Goal: Task Accomplishment & Management: Use online tool/utility

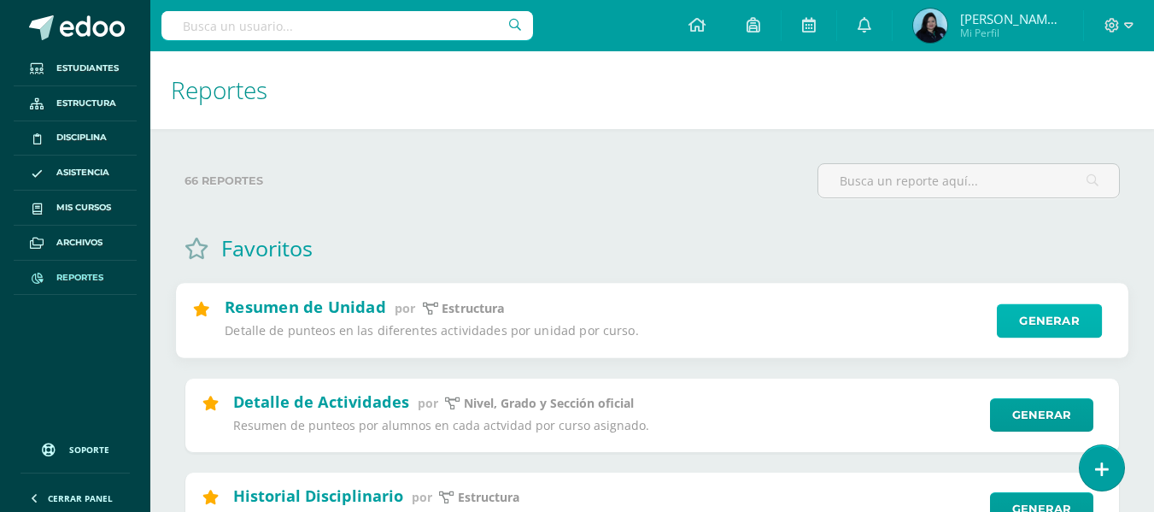
click at [1008, 320] on link "Generar" at bounding box center [1049, 321] width 105 height 34
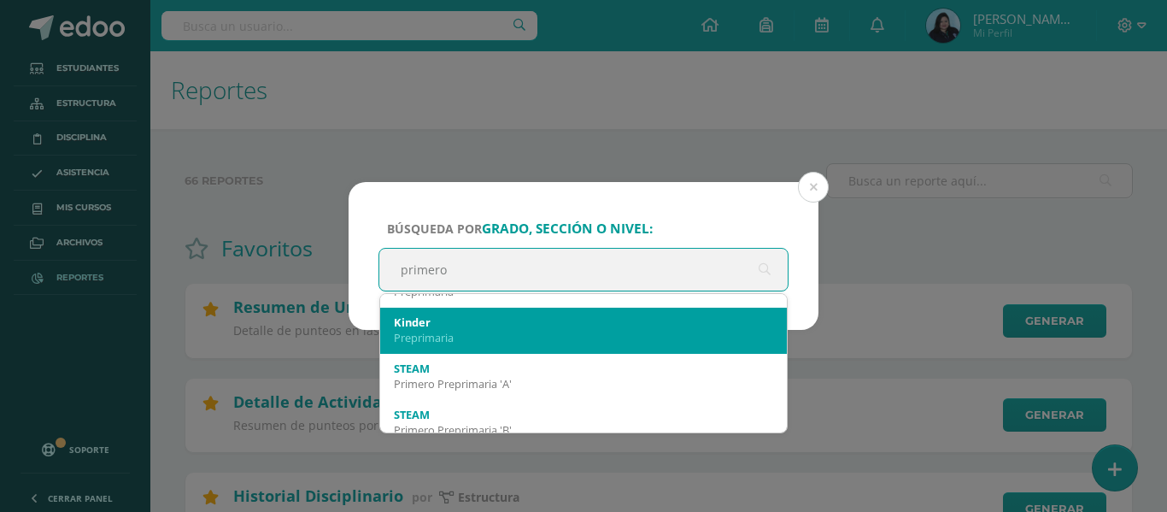
scroll to position [256, 0]
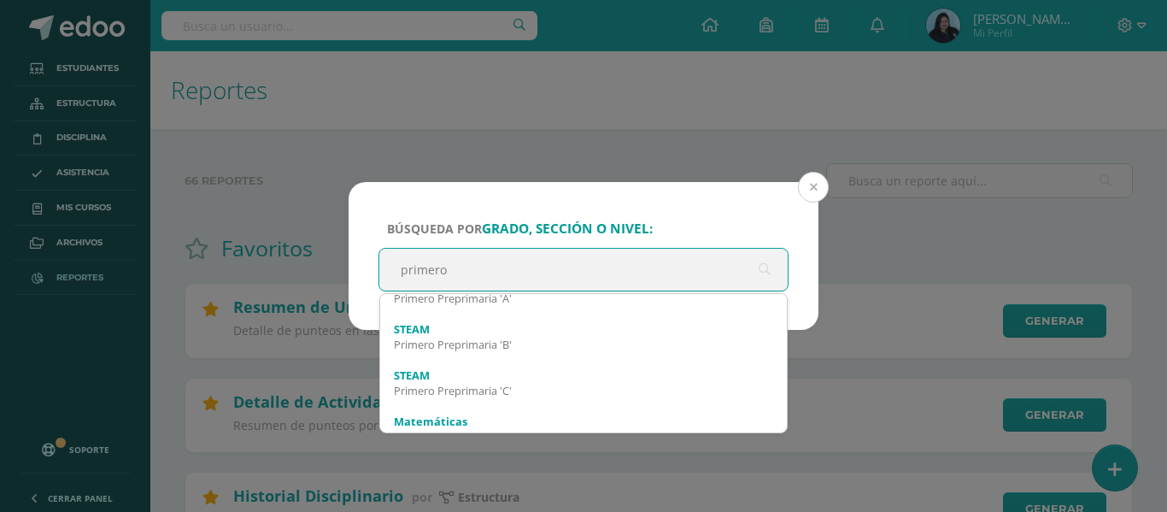
type input "primero"
click at [805, 184] on button at bounding box center [813, 187] width 31 height 31
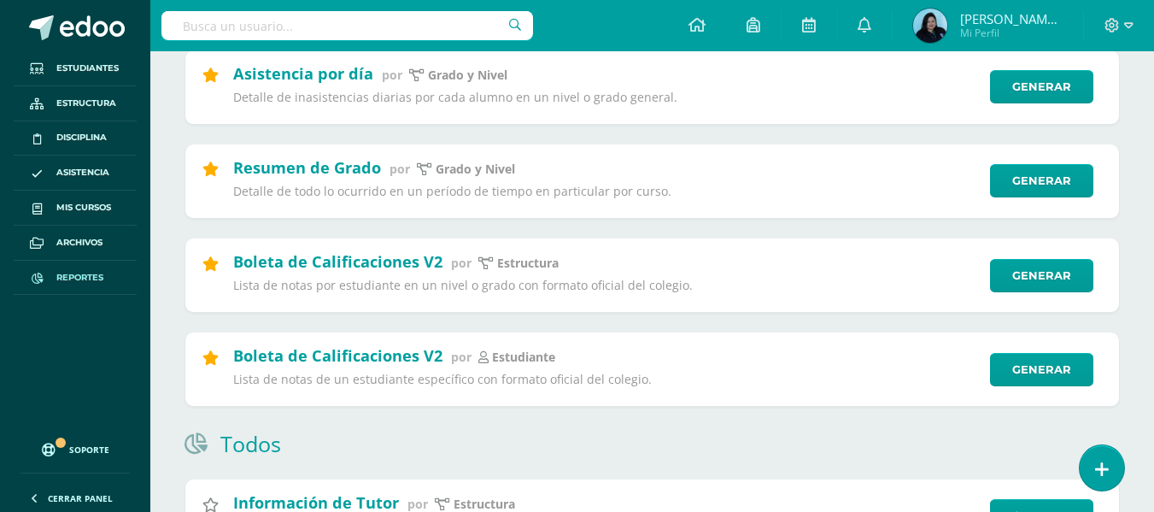
scroll to position [769, 0]
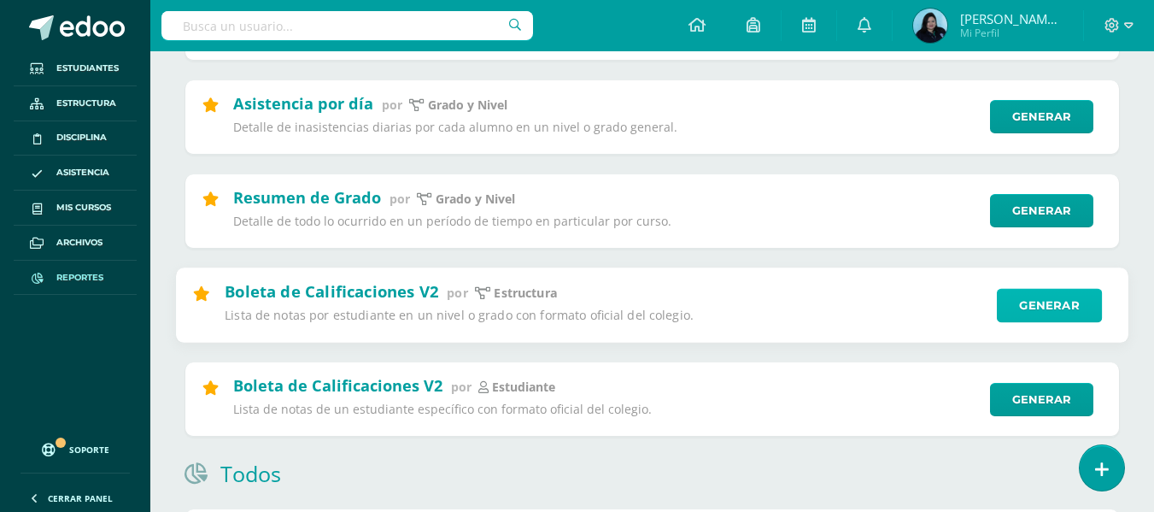
click at [1026, 303] on link "Generar" at bounding box center [1049, 305] width 105 height 34
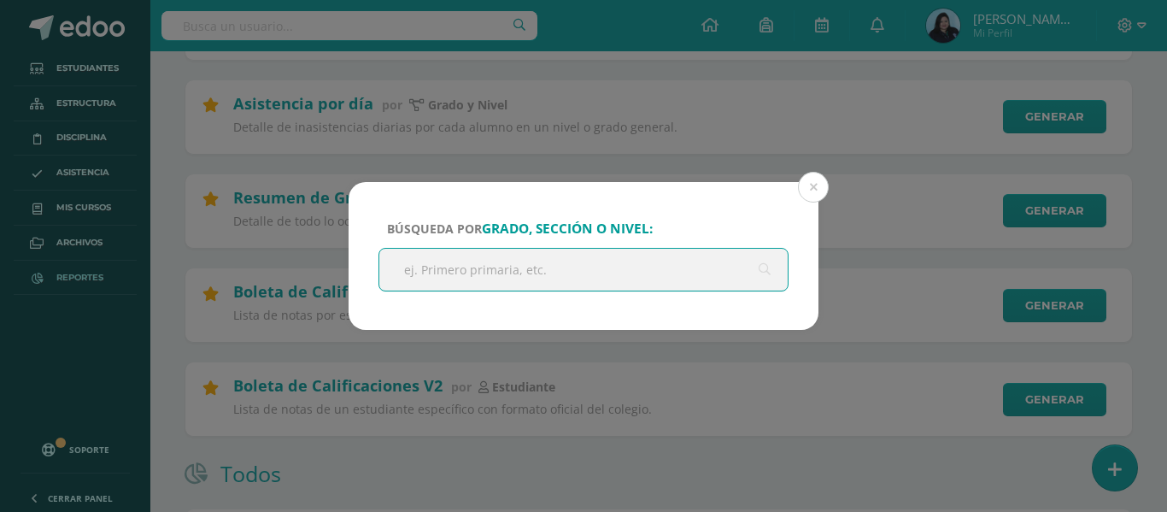
click at [522, 264] on input "text" at bounding box center [583, 270] width 408 height 42
type input "primero"
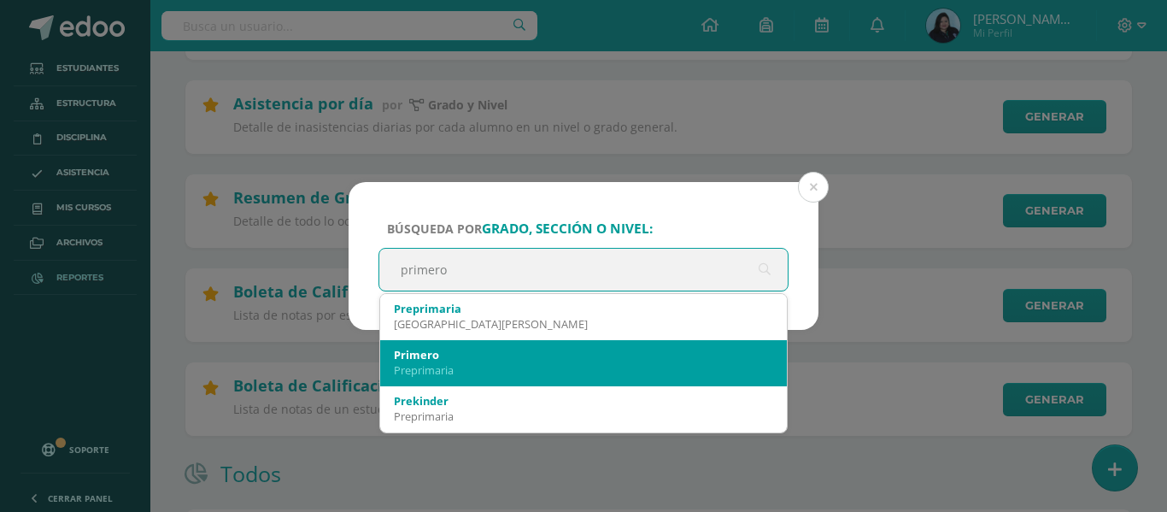
click at [472, 349] on div "Primero" at bounding box center [583, 354] width 379 height 15
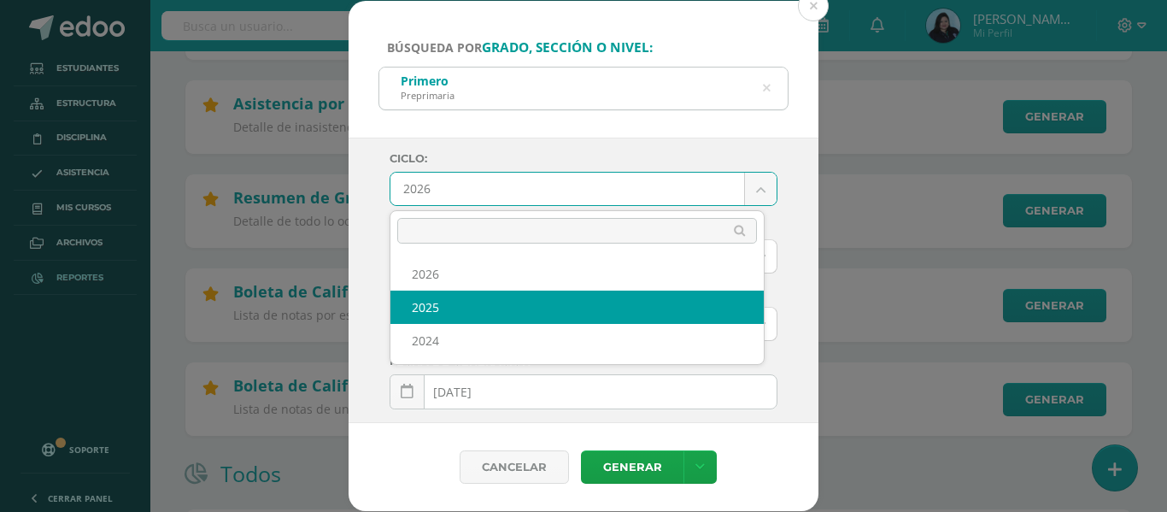
select select "2"
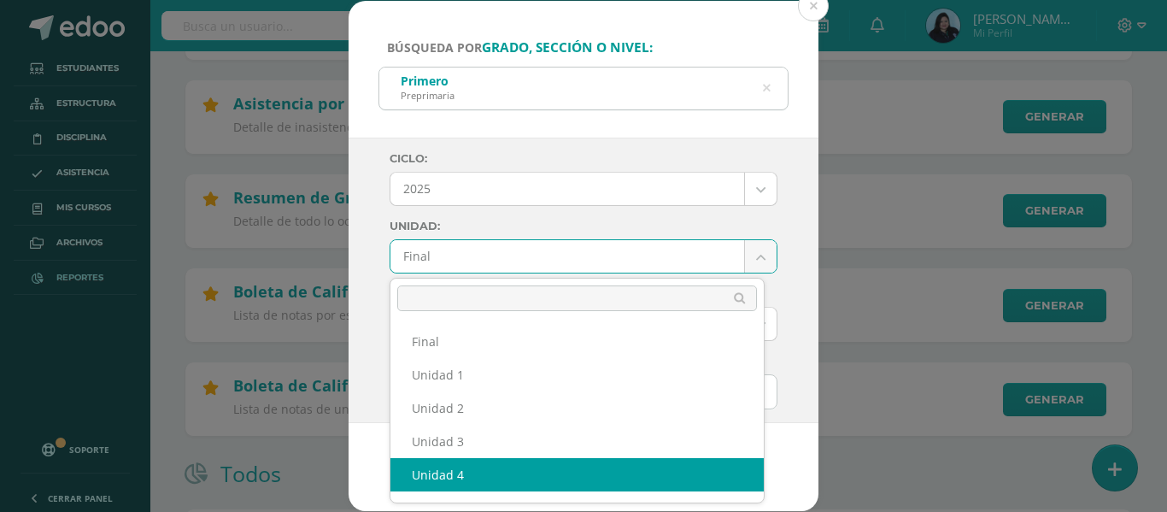
select select "Unidad 4"
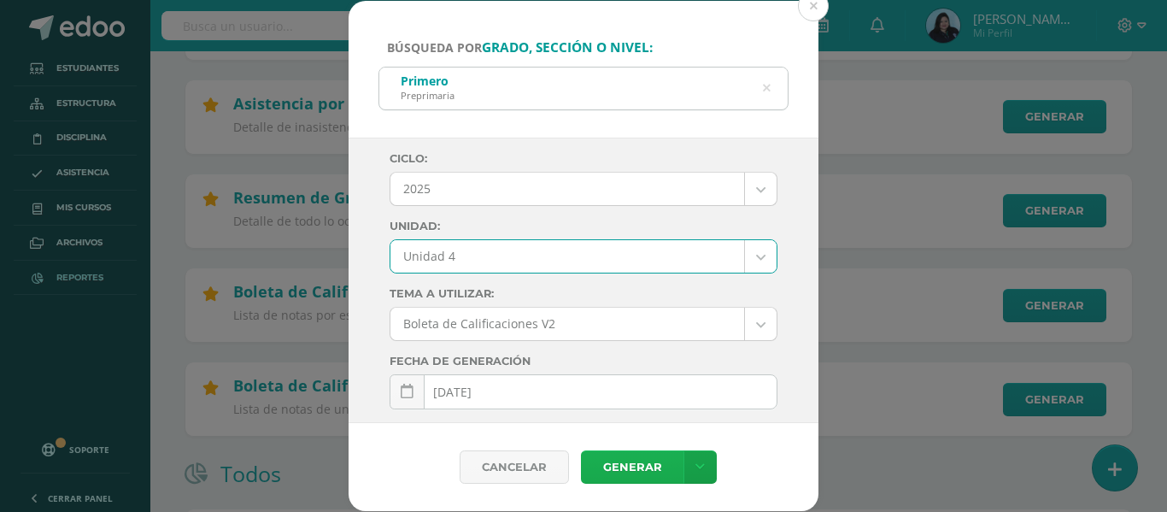
click at [620, 464] on link "Generar" at bounding box center [632, 466] width 103 height 33
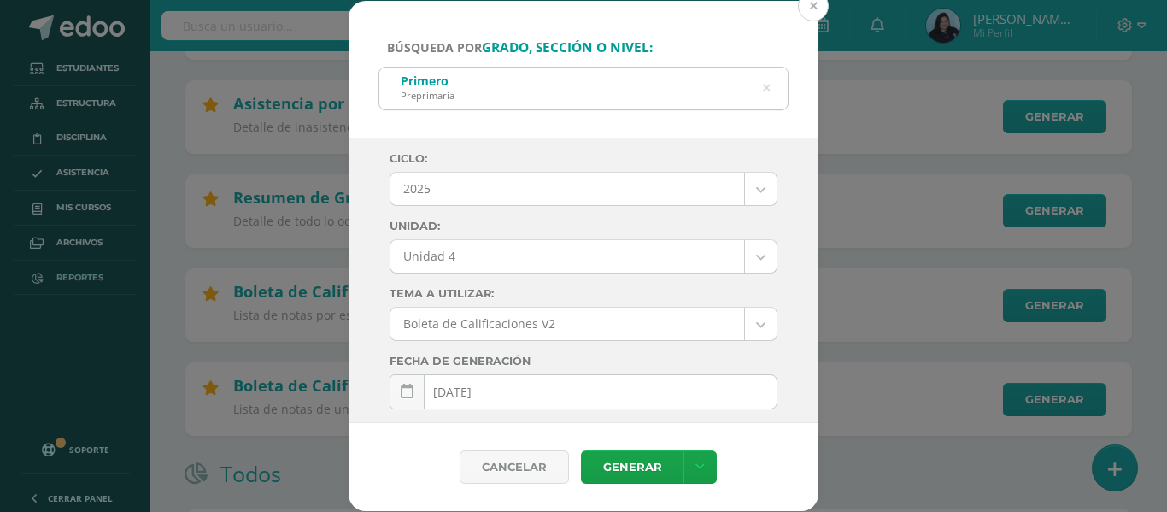
click at [806, 4] on button at bounding box center [813, 6] width 31 height 31
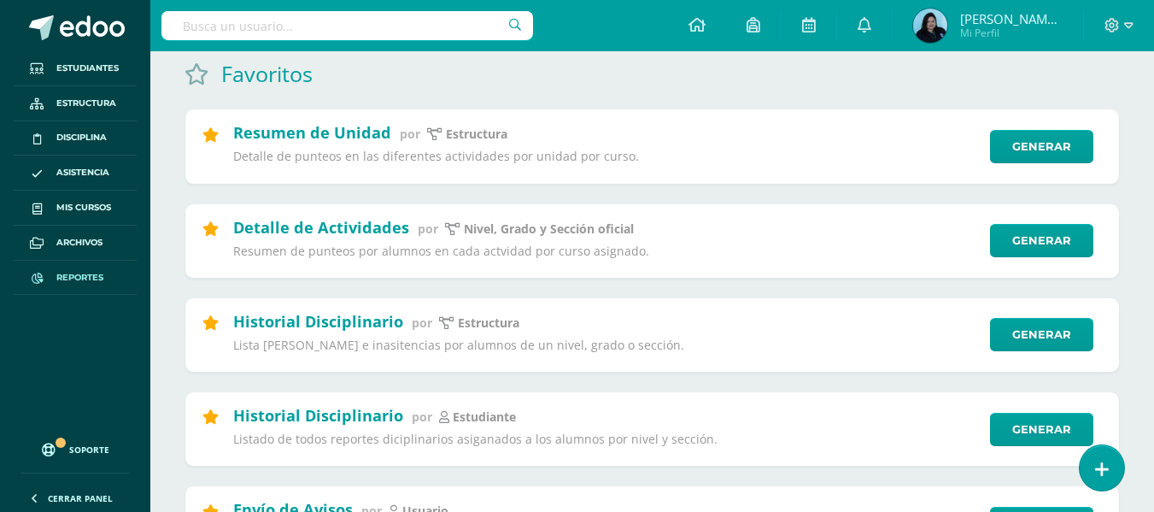
scroll to position [0, 0]
